Goal: Check status

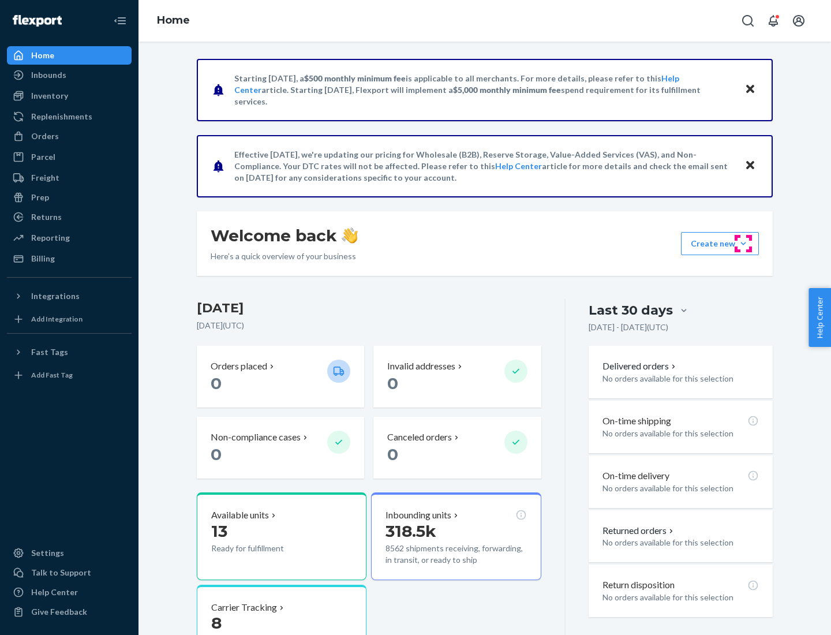
click at [743, 243] on button "Create new Create new inbound Create new order Create new product" at bounding box center [720, 243] width 78 height 23
click at [48, 75] on div "Inbounds" at bounding box center [48, 75] width 35 height 12
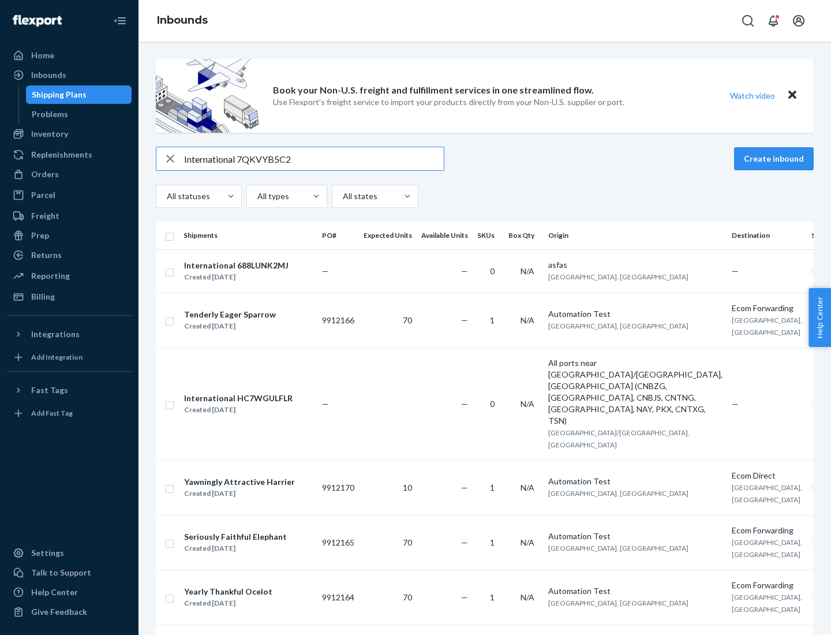
type input "International 7QKVYB5C29"
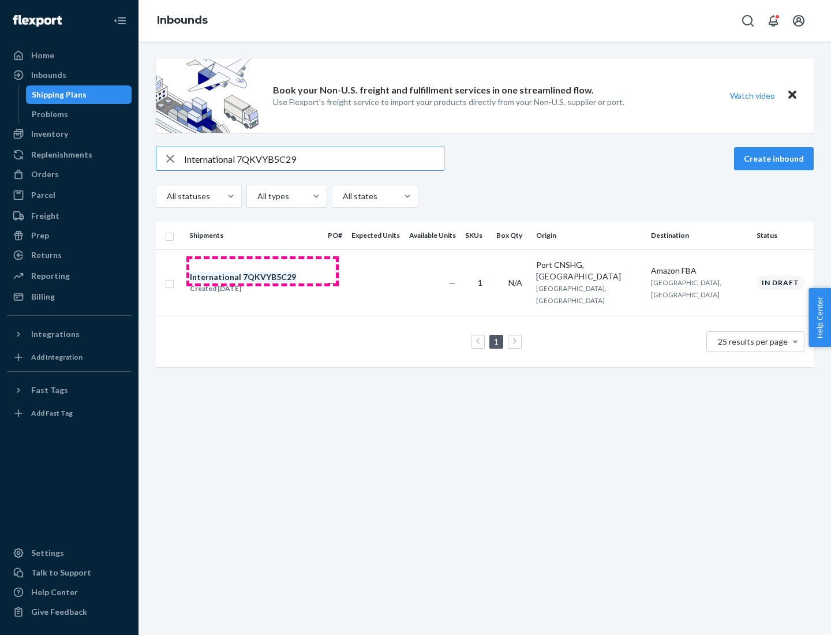
click at [263, 283] on div "Created [DATE]" at bounding box center [243, 289] width 106 height 12
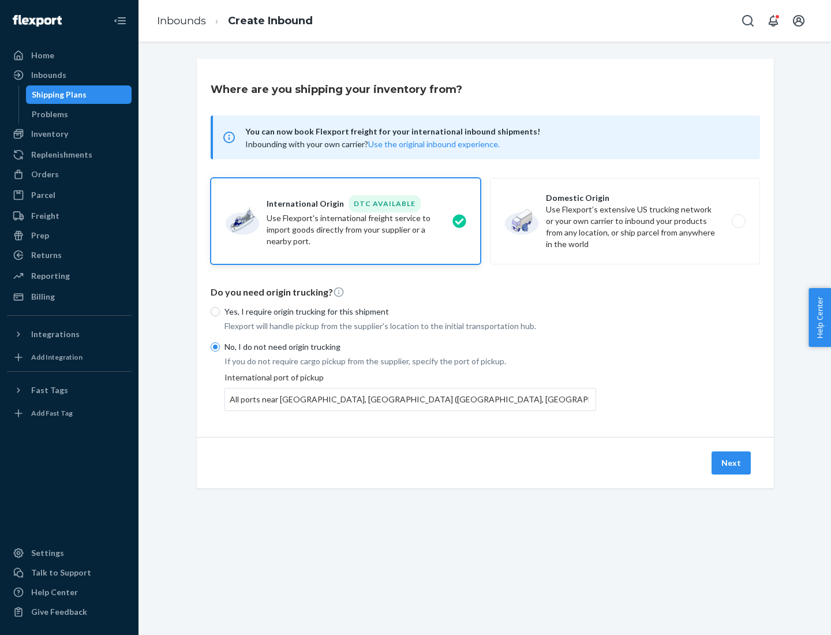
click at [732, 462] on button "Next" at bounding box center [730, 462] width 39 height 23
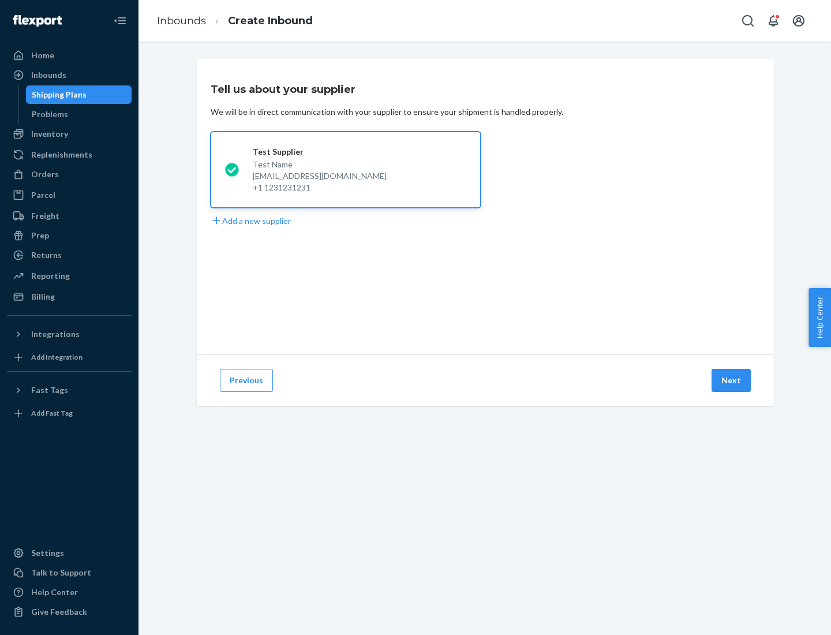
click at [732, 380] on button "Next" at bounding box center [730, 380] width 39 height 23
